Goal: Task Accomplishment & Management: Manage account settings

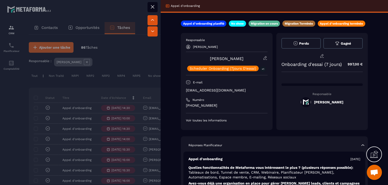
click at [152, 8] on icon at bounding box center [153, 7] width 6 height 6
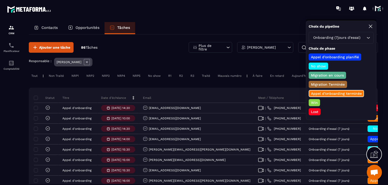
click at [318, 113] on div "Lost" at bounding box center [315, 111] width 12 height 7
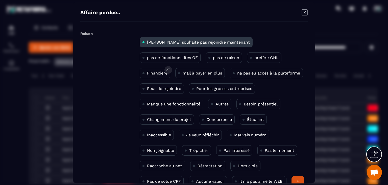
click at [168, 71] on p "Financière" at bounding box center [157, 73] width 20 height 5
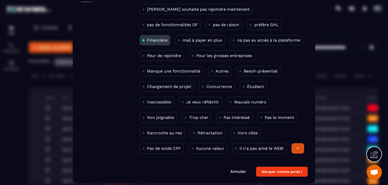
scroll to position [33, 0]
click at [275, 169] on button "Marquer comme perdu !" at bounding box center [282, 171] width 52 height 10
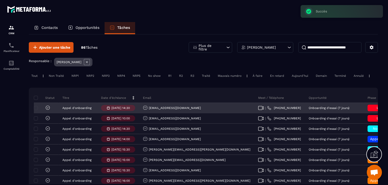
click at [47, 110] on icon at bounding box center [47, 107] width 5 height 5
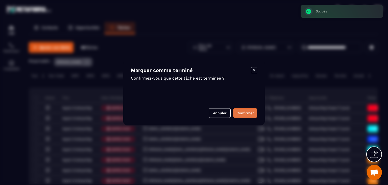
click at [240, 112] on button "Confirmer" at bounding box center [245, 113] width 24 height 10
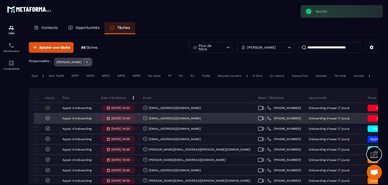
click at [49, 120] on icon at bounding box center [47, 117] width 5 height 5
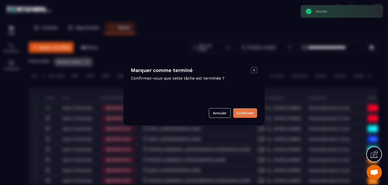
click at [244, 110] on button "Confirmer" at bounding box center [245, 113] width 24 height 10
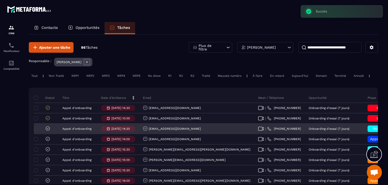
drag, startPoint x: 203, startPoint y: 135, endPoint x: 137, endPoint y: 136, distance: 65.5
click at [137, 134] on tr "[PERSON_NAME] d'onboarding [DATE] 14:30 [EMAIL_ADDRESS][DOMAIN_NAME] | [PHONE_N…" at bounding box center [334, 128] width 600 height 10
copy tr "[EMAIL_ADDRESS][DOMAIN_NAME]"
click at [368, 130] on div "No show" at bounding box center [380, 128] width 25 height 7
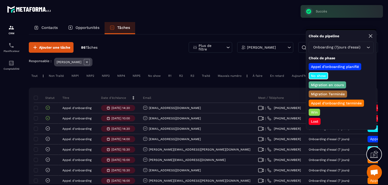
click at [316, 112] on p "Win" at bounding box center [315, 112] width 8 height 5
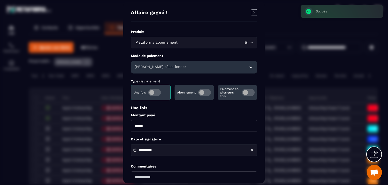
click at [252, 92] on span "Modal window" at bounding box center [248, 92] width 13 height 7
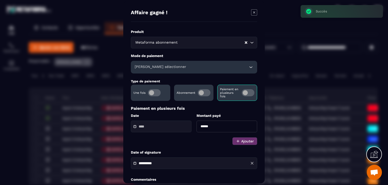
click at [200, 96] on label "Modal window" at bounding box center [204, 92] width 13 height 7
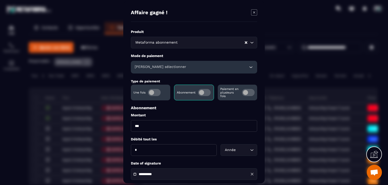
click at [148, 127] on input "***" at bounding box center [194, 126] width 126 height 12
type input "**"
click at [238, 148] on div "Année" at bounding box center [237, 150] width 26 height 6
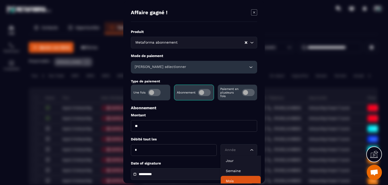
click at [237, 177] on li "Mois" at bounding box center [241, 181] width 40 height 10
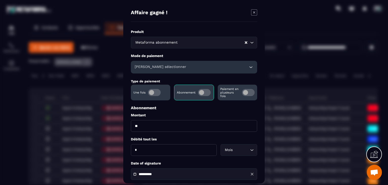
click at [188, 64] on div "[PERSON_NAME] sélectionner" at bounding box center [194, 67] width 126 height 13
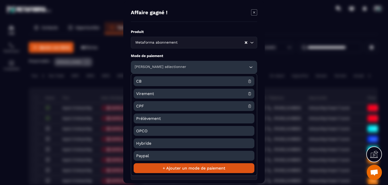
click at [144, 81] on span "CB" at bounding box center [192, 81] width 112 height 10
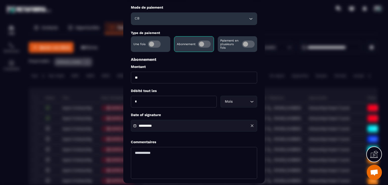
scroll to position [51, 0]
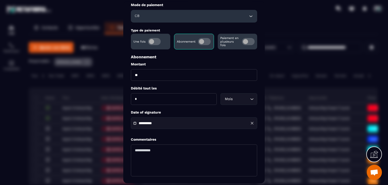
click at [158, 123] on input "**********" at bounding box center [156, 123] width 35 height 4
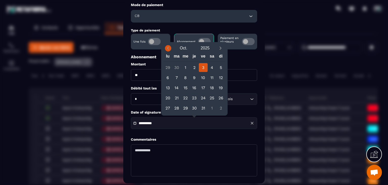
click at [166, 48] on icon "Previous month" at bounding box center [168, 48] width 5 height 5
click at [220, 75] on div "10" at bounding box center [221, 77] width 9 height 9
type input "**********"
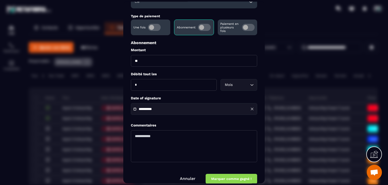
scroll to position [73, 0]
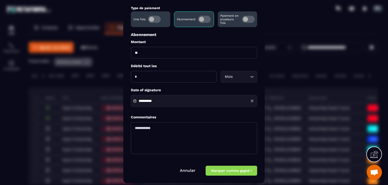
click at [228, 168] on button "Marquer comme gagné !" at bounding box center [232, 171] width 52 height 10
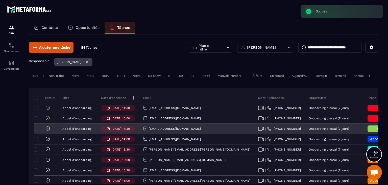
click at [46, 131] on icon at bounding box center [47, 128] width 5 height 5
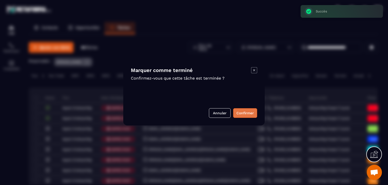
click at [241, 112] on button "Confirmer" at bounding box center [245, 113] width 24 height 10
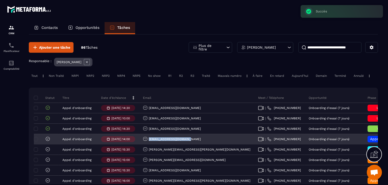
drag, startPoint x: 189, startPoint y: 141, endPoint x: 142, endPoint y: 141, distance: 47.8
click at [142, 141] on div "[EMAIL_ADDRESS][DOMAIN_NAME]" at bounding box center [196, 139] width 115 height 10
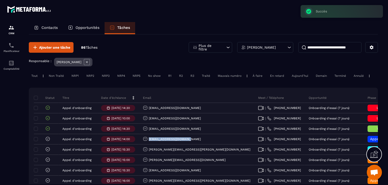
copy p "[EMAIL_ADDRESS][DOMAIN_NAME]"
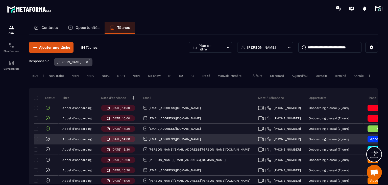
click at [370, 141] on span "Appel d’onboarding planifié" at bounding box center [394, 139] width 48 height 4
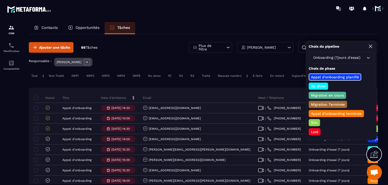
click at [314, 120] on p "Win" at bounding box center [315, 122] width 8 height 5
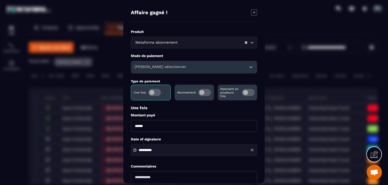
click at [206, 93] on span "Modal window" at bounding box center [205, 92] width 13 height 7
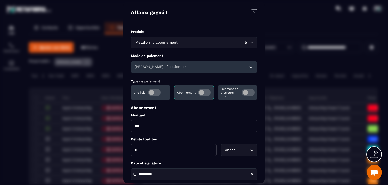
click at [163, 125] on input "***" at bounding box center [194, 126] width 126 height 12
type input "**"
click at [242, 148] on input "Search for option" at bounding box center [236, 150] width 25 height 6
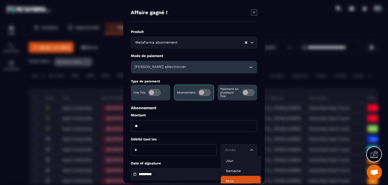
click at [237, 177] on li "Mois" at bounding box center [241, 181] width 40 height 10
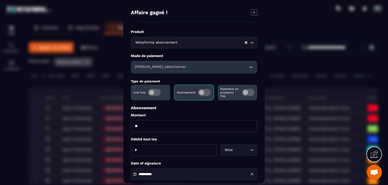
click at [155, 68] on h6 "[PERSON_NAME] sélectionner" at bounding box center [161, 66] width 52 height 5
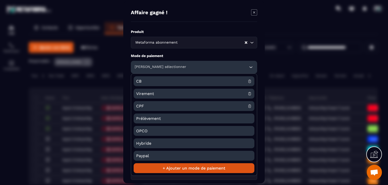
click at [149, 79] on span "CB" at bounding box center [192, 81] width 112 height 10
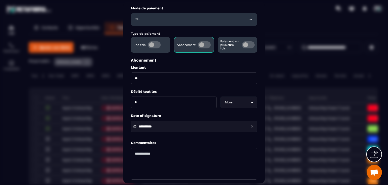
scroll to position [51, 0]
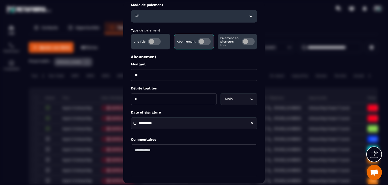
click at [163, 124] on input "**********" at bounding box center [156, 123] width 35 height 4
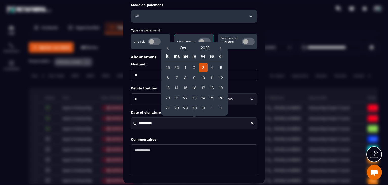
click at [166, 43] on div "[DATE] lu ma me je ve sa di 29 30 1 2 3 4 5 6 7 8 9 10 11 12 13 14 15 16 17 18 …" at bounding box center [195, 78] width 66 height 73
click at [166, 46] on icon "Previous month" at bounding box center [168, 48] width 5 height 5
click at [176, 87] on div "12" at bounding box center [176, 87] width 9 height 9
type input "**********"
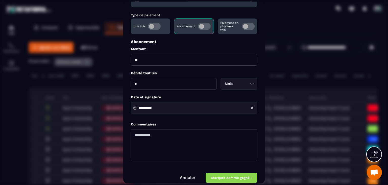
scroll to position [73, 0]
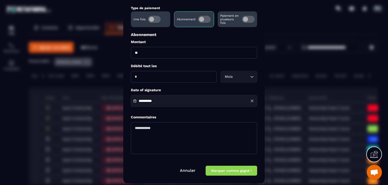
click at [220, 171] on button "Marquer comme gagné !" at bounding box center [232, 171] width 52 height 10
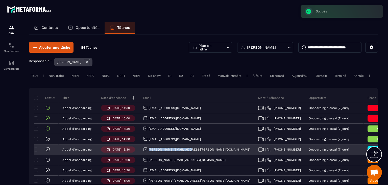
drag, startPoint x: 190, startPoint y: 153, endPoint x: 148, endPoint y: 153, distance: 42.5
click at [148, 153] on div "[PERSON_NAME][EMAIL_ADDRESS][PERSON_NAME][DOMAIN_NAME]" at bounding box center [196, 149] width 115 height 10
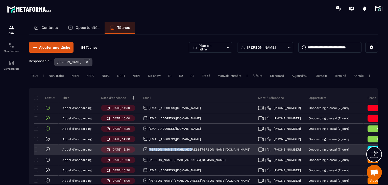
copy p "[PERSON_NAME][EMAIL_ADDRESS][PERSON_NAME][DOMAIN_NAME]"
click at [370, 151] on h6 "No show" at bounding box center [380, 149] width 20 height 4
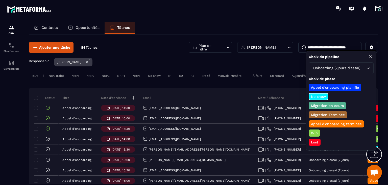
click at [315, 130] on p "Win" at bounding box center [315, 132] width 8 height 5
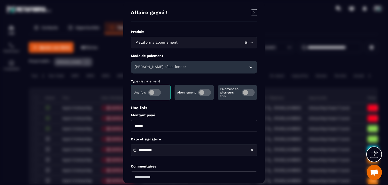
click at [208, 90] on span "Modal window" at bounding box center [205, 92] width 13 height 7
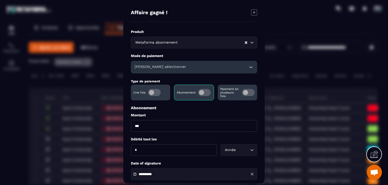
click at [168, 128] on input "***" at bounding box center [194, 126] width 126 height 12
type input "**"
click at [231, 152] on div "Année" at bounding box center [237, 150] width 26 height 6
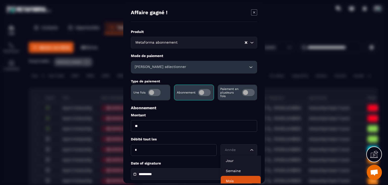
click at [233, 181] on p "Mois" at bounding box center [241, 180] width 30 height 5
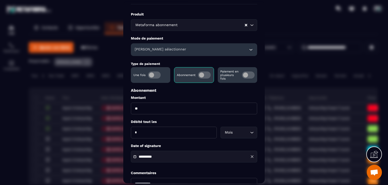
scroll to position [25, 0]
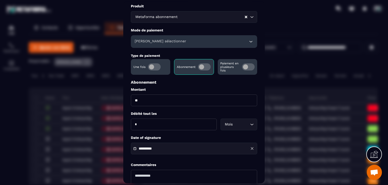
click at [165, 154] on div "**********" at bounding box center [194, 149] width 126 height 12
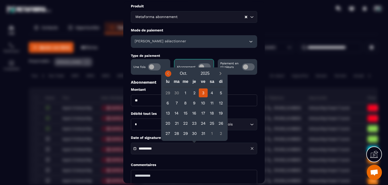
click at [169, 73] on icon "Previous month" at bounding box center [168, 73] width 5 height 5
click at [203, 115] on div "15" at bounding box center [203, 112] width 9 height 9
type input "**********"
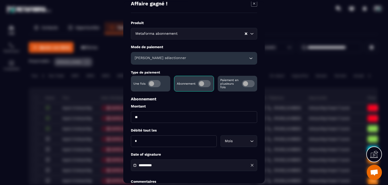
scroll to position [0, 0]
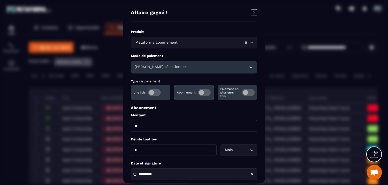
click at [161, 63] on div "[PERSON_NAME] sélectionner" at bounding box center [194, 67] width 126 height 13
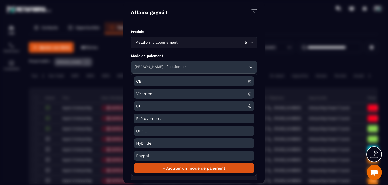
click at [147, 84] on span "CB" at bounding box center [192, 81] width 112 height 10
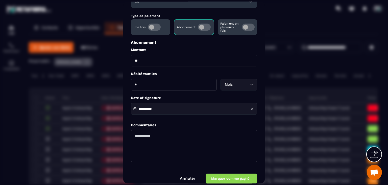
scroll to position [73, 0]
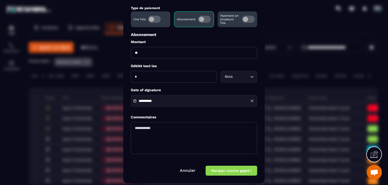
click at [219, 170] on button "Marquer comme gagné !" at bounding box center [232, 171] width 52 height 10
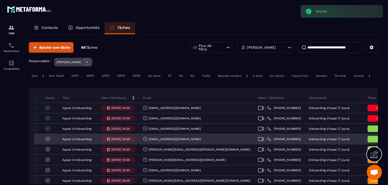
click at [47, 140] on icon at bounding box center [48, 139] width 4 height 4
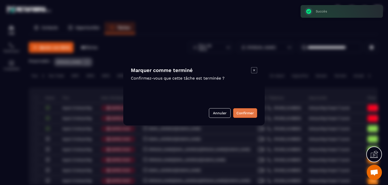
click at [254, 115] on button "Confirmer" at bounding box center [245, 113] width 24 height 10
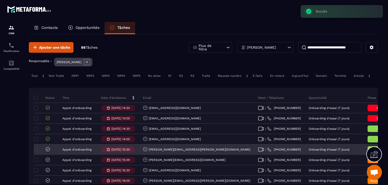
click at [48, 150] on icon at bounding box center [47, 148] width 5 height 5
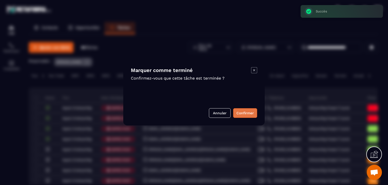
click at [251, 113] on button "Confirmer" at bounding box center [245, 113] width 24 height 10
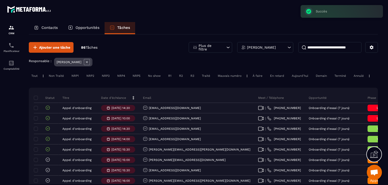
scroll to position [25, 0]
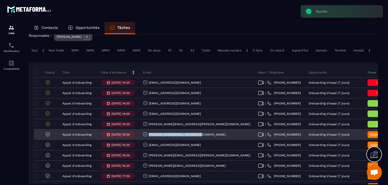
drag, startPoint x: 170, startPoint y: 140, endPoint x: 148, endPoint y: 141, distance: 22.8
click at [148, 140] on div "[PERSON_NAME][EMAIL_ADDRESS][DOMAIN_NAME]" at bounding box center [196, 134] width 115 height 10
copy p "[PERSON_NAME][EMAIL_ADDRESS][DOMAIN_NAME]"
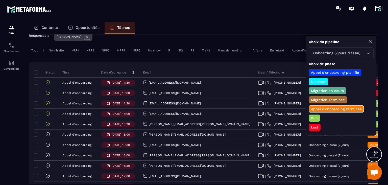
click at [318, 113] on div "[PERSON_NAME] d’onboarding planifié No show Migration en cours Migration Termin…" at bounding box center [341, 100] width 65 height 62
click at [315, 116] on p "Win" at bounding box center [315, 117] width 8 height 5
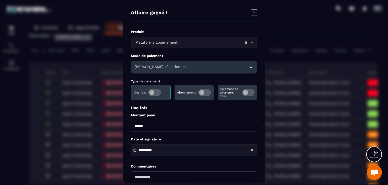
click at [165, 64] on div "[PERSON_NAME] sélectionner" at bounding box center [194, 67] width 126 height 13
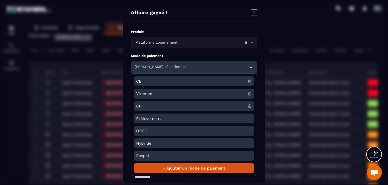
click at [139, 82] on span "CB" at bounding box center [192, 81] width 112 height 10
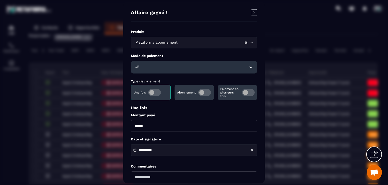
click at [133, 125] on input "******" at bounding box center [194, 126] width 126 height 12
type input "*******"
click at [155, 155] on div "**********" at bounding box center [194, 150] width 126 height 12
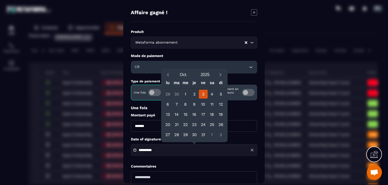
click at [167, 78] on button "Previous month" at bounding box center [168, 74] width 9 height 7
click at [192, 137] on div "28" at bounding box center [194, 134] width 9 height 9
type input "**********"
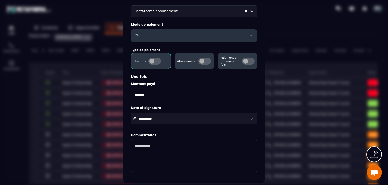
scroll to position [49, 0]
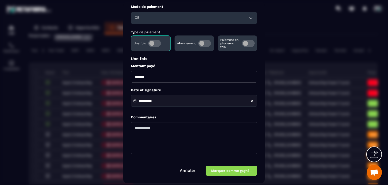
click at [221, 175] on button "Marquer comme gagné !" at bounding box center [232, 171] width 52 height 10
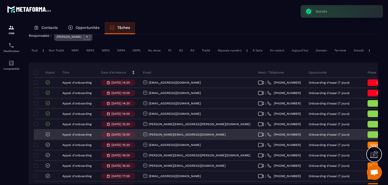
click at [47, 137] on icon at bounding box center [47, 134] width 5 height 5
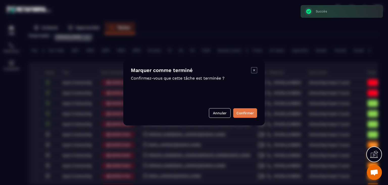
click at [245, 114] on button "Confirmer" at bounding box center [245, 113] width 24 height 10
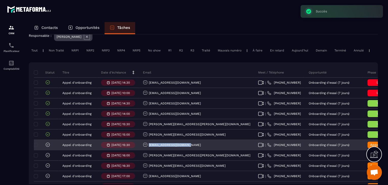
drag, startPoint x: 173, startPoint y: 147, endPoint x: 142, endPoint y: 148, distance: 30.6
click at [142, 148] on div "[EMAIL_ADDRESS][DOMAIN_NAME]" at bounding box center [196, 145] width 115 height 10
copy p "[EMAIL_ADDRESS][DOMAIN_NAME]"
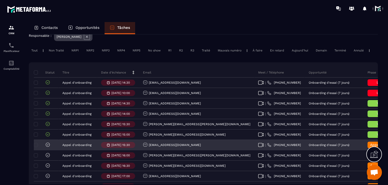
click at [368, 146] on div "Appel d’onboarding terminée" at bounding box center [380, 144] width 25 height 7
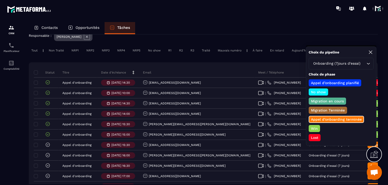
click at [315, 135] on p "Lost" at bounding box center [315, 137] width 9 height 5
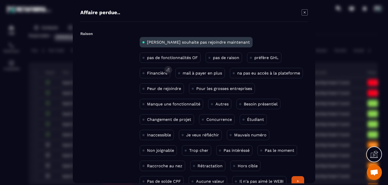
click at [168, 71] on p "Financière" at bounding box center [157, 73] width 20 height 5
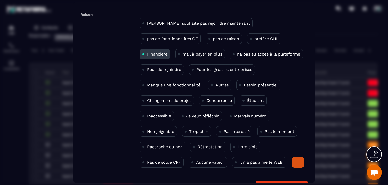
scroll to position [33, 0]
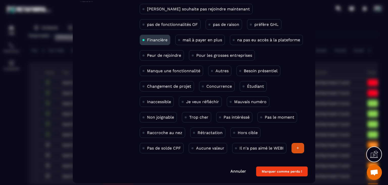
click at [272, 172] on button "Marquer comme perdu !" at bounding box center [282, 171] width 52 height 10
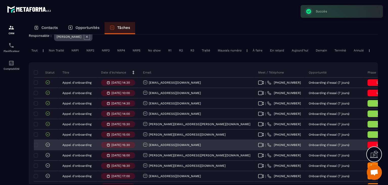
click at [48, 147] on icon at bounding box center [47, 144] width 5 height 5
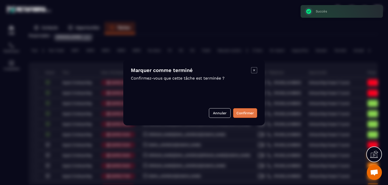
click at [242, 114] on button "Confirmer" at bounding box center [245, 113] width 24 height 10
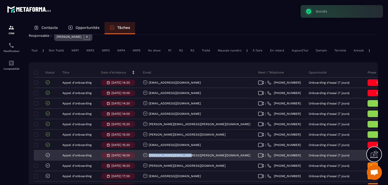
drag, startPoint x: 192, startPoint y: 159, endPoint x: 148, endPoint y: 162, distance: 43.6
click at [148, 160] on div "[PERSON_NAME][EMAIL_ADDRESS][PERSON_NAME][DOMAIN_NAME]" at bounding box center [196, 155] width 115 height 10
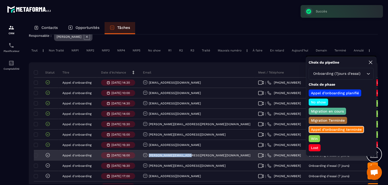
drag, startPoint x: 187, startPoint y: 161, endPoint x: 148, endPoint y: 160, distance: 39.2
click at [148, 160] on div "[PERSON_NAME][EMAIL_ADDRESS][PERSON_NAME][DOMAIN_NAME]" at bounding box center [196, 155] width 115 height 10
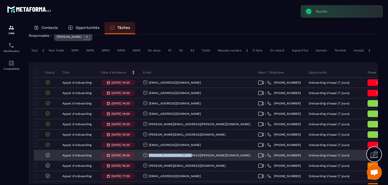
copy p "[PERSON_NAME][EMAIL_ADDRESS][PERSON_NAME][DOMAIN_NAME]"
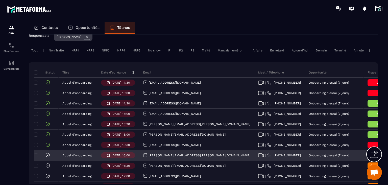
click at [368, 156] on div "Appel d’onboarding terminée" at bounding box center [380, 155] width 25 height 7
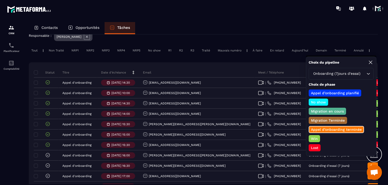
click at [315, 142] on div "[PERSON_NAME] d’onboarding planifié No show Migration en cours Migration Termin…" at bounding box center [341, 120] width 65 height 62
click at [318, 148] on p "Lost" at bounding box center [315, 147] width 9 height 5
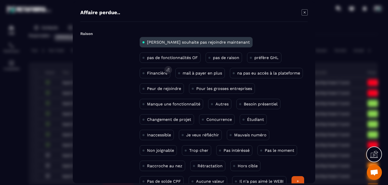
click at [168, 71] on p "Financière" at bounding box center [157, 73] width 20 height 5
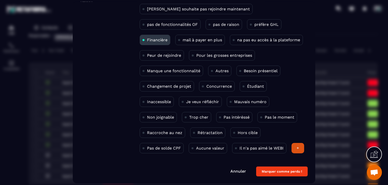
click at [305, 173] on button "Marquer comme perdu !" at bounding box center [282, 171] width 52 height 10
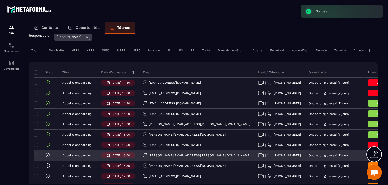
click at [49, 157] on icon at bounding box center [47, 154] width 5 height 5
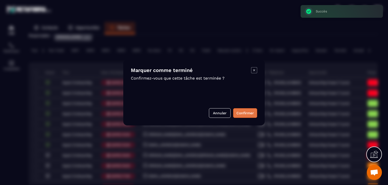
click at [251, 115] on button "Confirmer" at bounding box center [245, 113] width 24 height 10
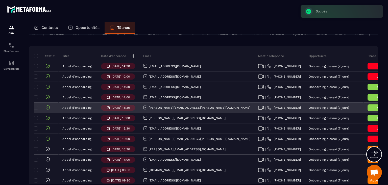
scroll to position [51, 0]
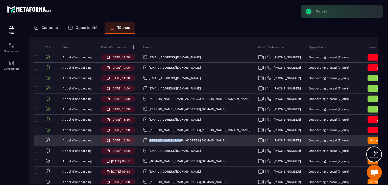
drag, startPoint x: 184, startPoint y: 143, endPoint x: 147, endPoint y: 144, distance: 36.7
click at [147, 144] on div "[PERSON_NAME][EMAIL_ADDRESS][DOMAIN_NAME]" at bounding box center [196, 140] width 115 height 10
copy p "[PERSON_NAME][EMAIL_ADDRESS][DOMAIN_NAME]"
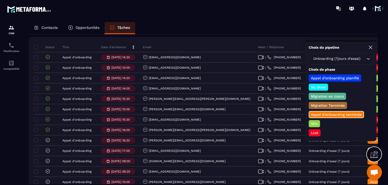
click at [312, 123] on p "Win" at bounding box center [315, 123] width 8 height 5
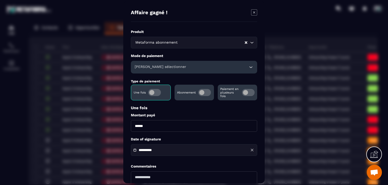
click at [136, 128] on input "******" at bounding box center [194, 126] width 126 height 12
type input "*******"
click at [147, 66] on h6 "[PERSON_NAME] sélectionner" at bounding box center [161, 66] width 52 height 5
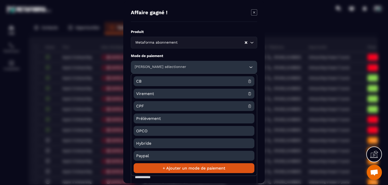
click at [146, 84] on span "CB" at bounding box center [192, 81] width 112 height 10
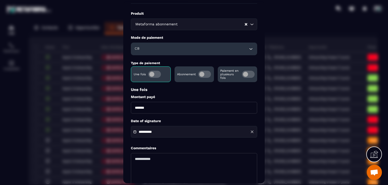
scroll to position [49, 0]
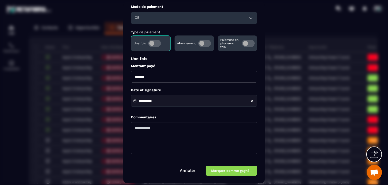
click at [165, 105] on div "**********" at bounding box center [194, 101] width 126 height 12
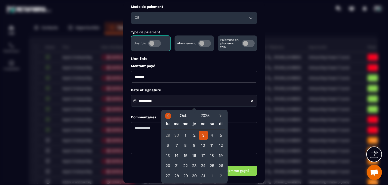
click at [169, 118] on span "Previous month" at bounding box center [168, 116] width 6 height 6
click at [190, 175] on div "28" at bounding box center [194, 175] width 9 height 9
type input "**********"
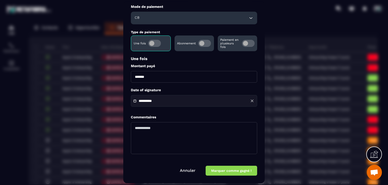
click at [222, 168] on button "Marquer comme gagné !" at bounding box center [232, 171] width 52 height 10
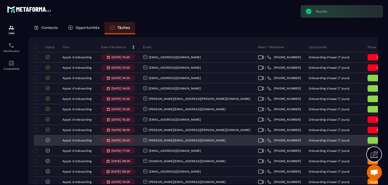
click at [47, 142] on icon at bounding box center [47, 139] width 5 height 5
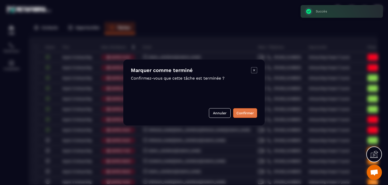
click at [239, 112] on button "Confirmer" at bounding box center [245, 113] width 24 height 10
